Goal: Find specific page/section: Find specific page/section

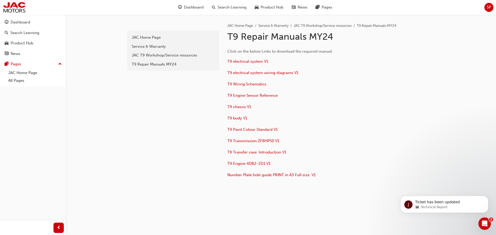
click at [491, 6] on span "SP" at bounding box center [489, 7] width 4 height 6
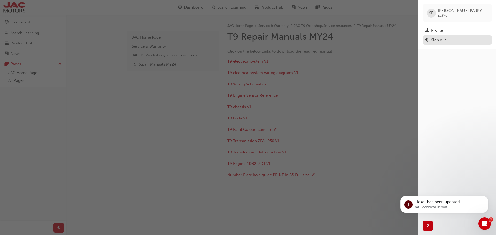
click at [448, 40] on div "Sign out" at bounding box center [457, 40] width 64 height 6
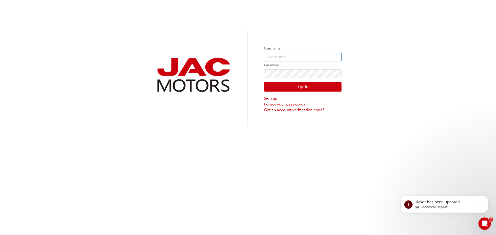
click at [312, 55] on input "text" at bounding box center [302, 57] width 77 height 9
type input "ford.techs@coralcoastford.com.au"
click button "Sign In" at bounding box center [302, 87] width 77 height 10
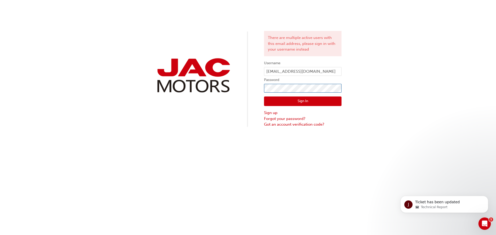
click button "Sign In" at bounding box center [302, 102] width 77 height 10
